Goal: Task Accomplishment & Management: Complete application form

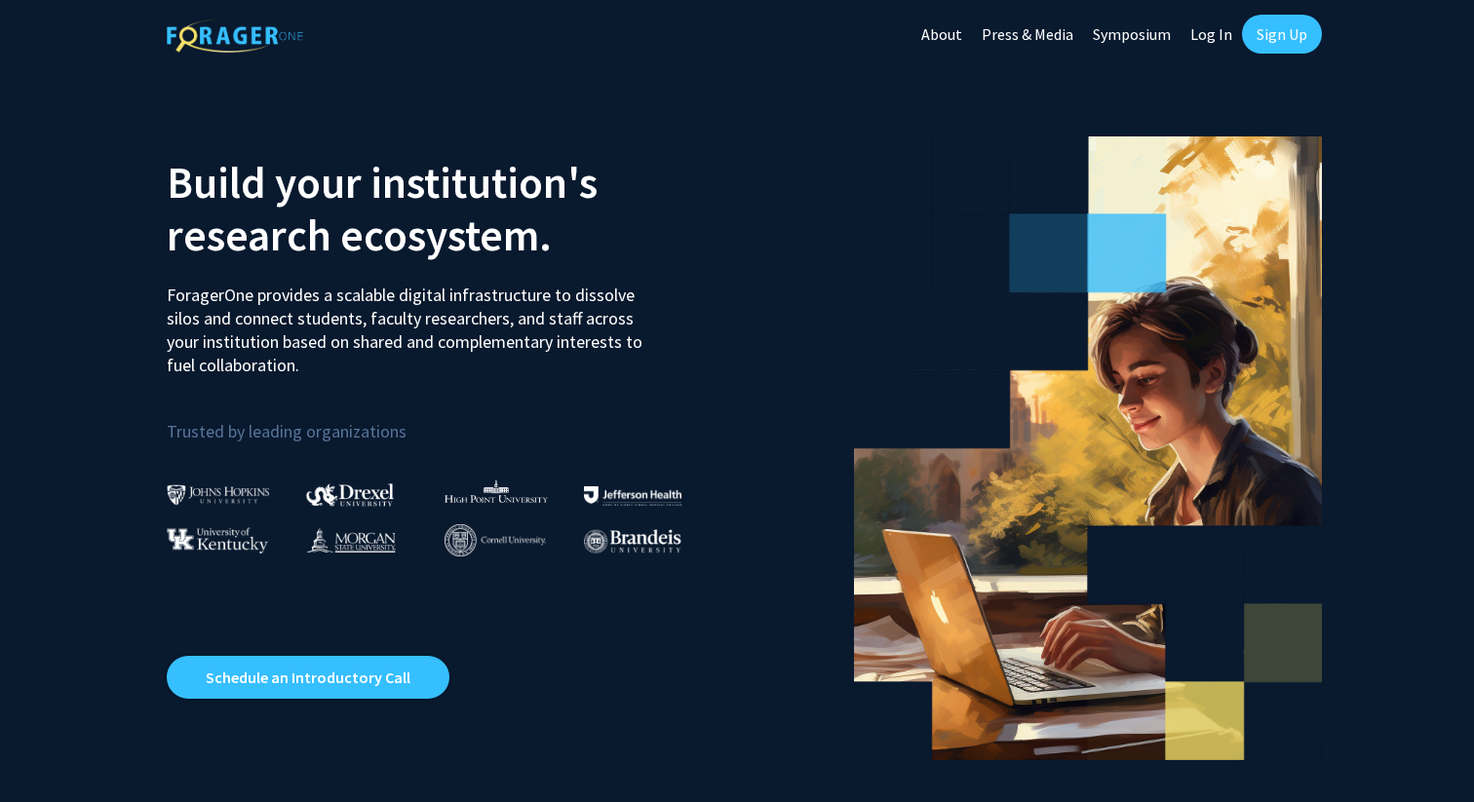
click at [1257, 42] on link "Sign Up" at bounding box center [1282, 34] width 80 height 39
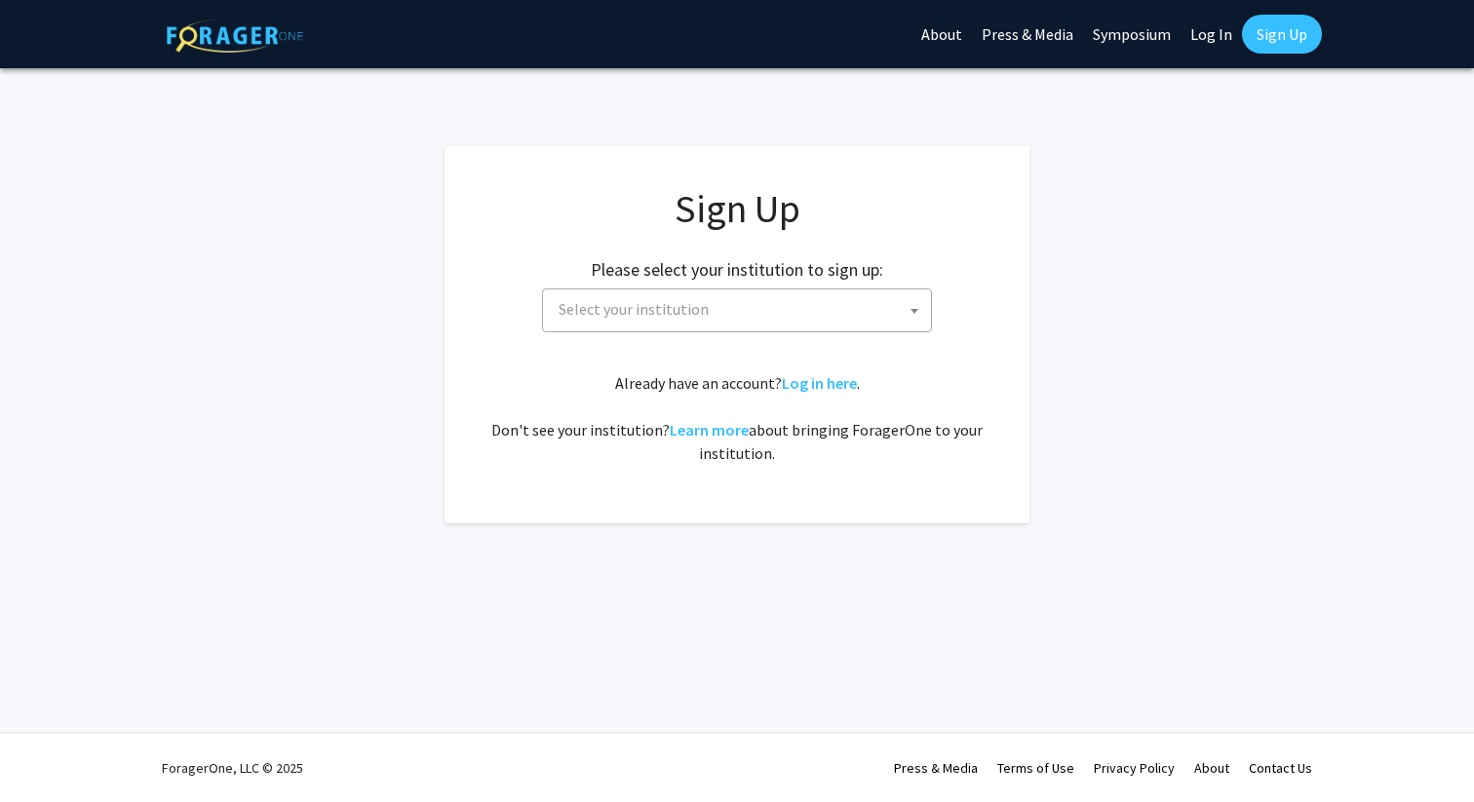
click at [873, 315] on span "Select your institution" at bounding box center [741, 309] width 380 height 40
type input "c"
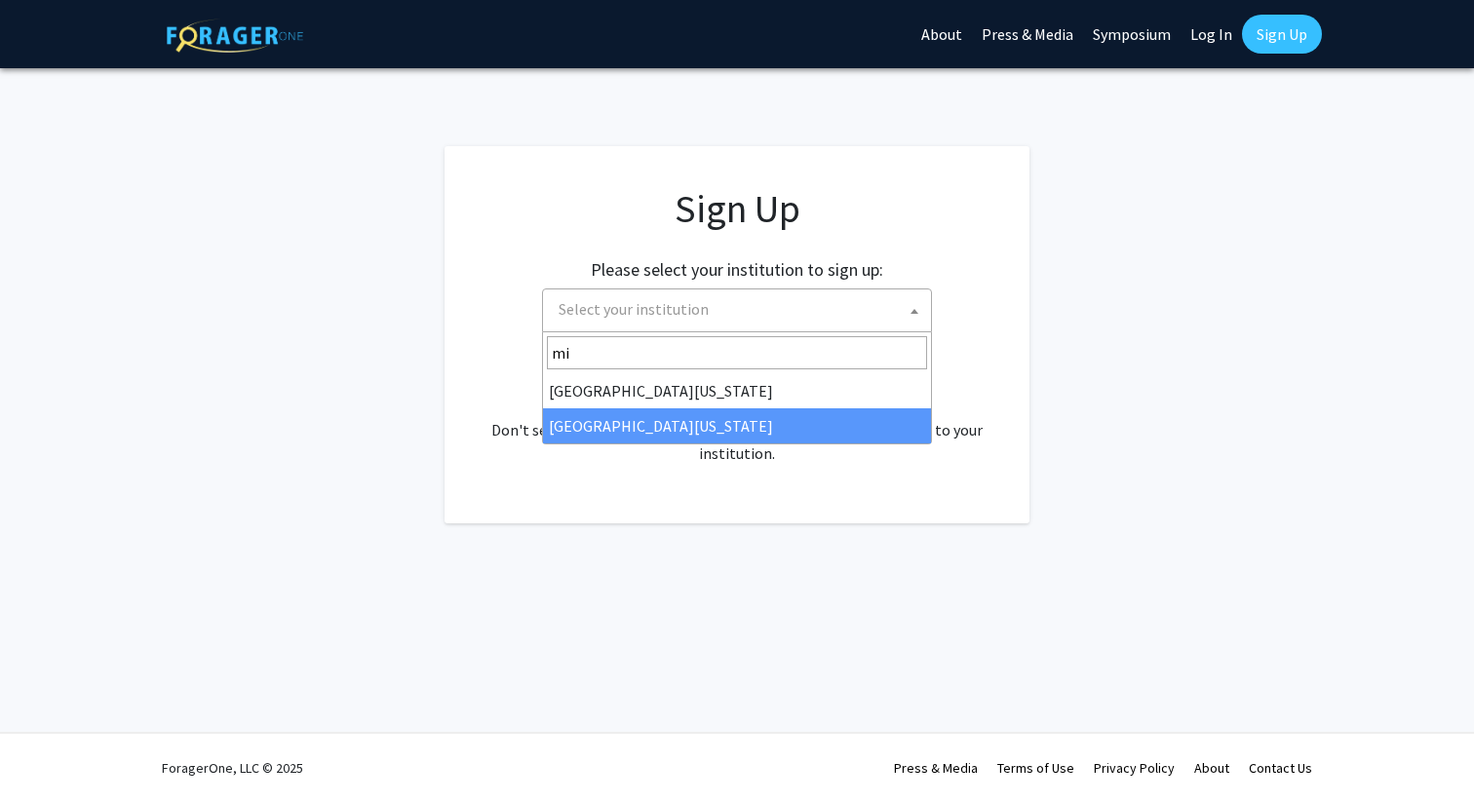
type input "mi"
select select "33"
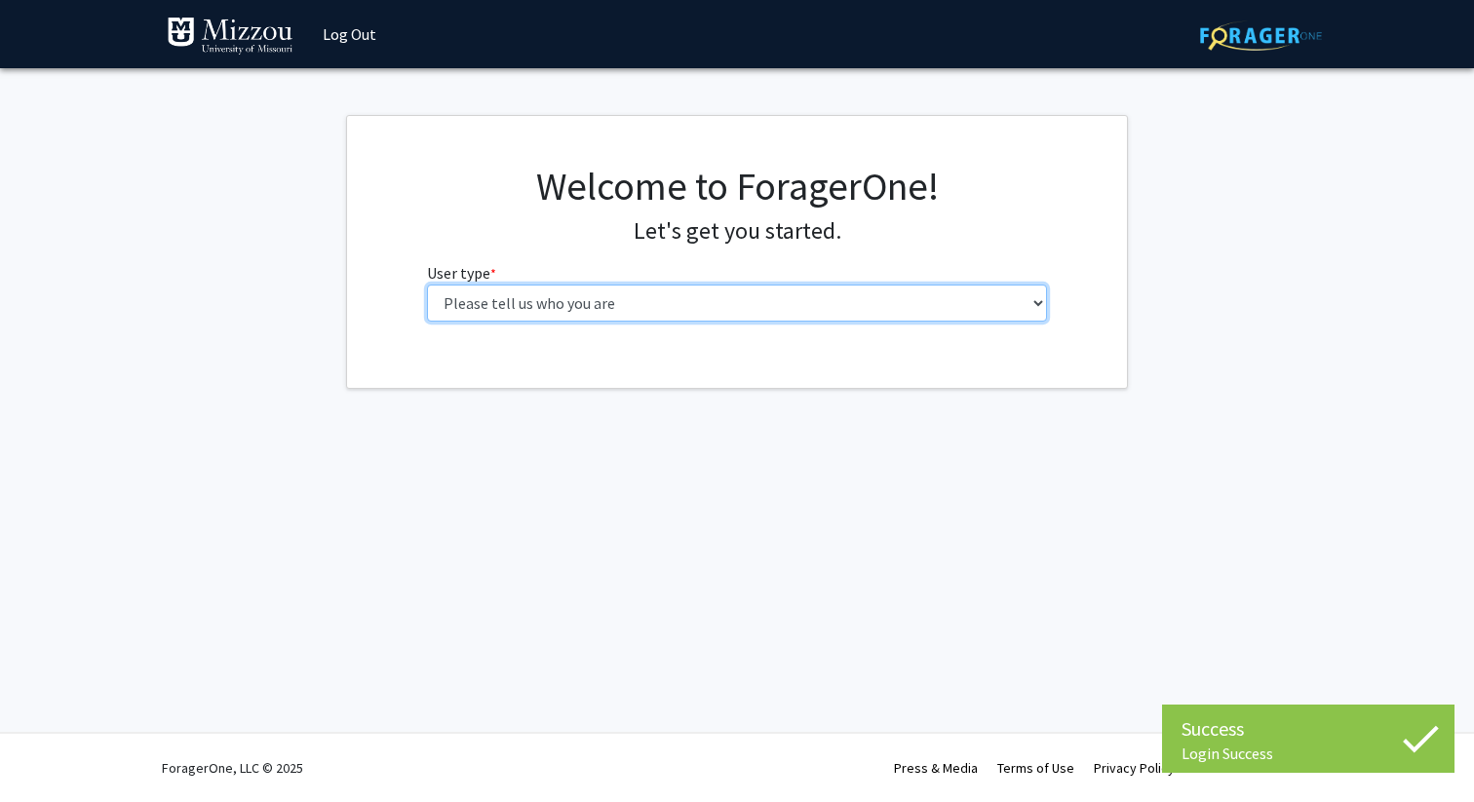
click at [716, 308] on select "Please tell us who you are Undergraduate Student Master's Student Doctoral Cand…" at bounding box center [737, 303] width 621 height 37
select select "1: undergrad"
click at [427, 285] on select "Please tell us who you are Undergraduate Student Master's Student Doctoral Cand…" at bounding box center [737, 303] width 621 height 37
